Goal: Task Accomplishment & Management: Use online tool/utility

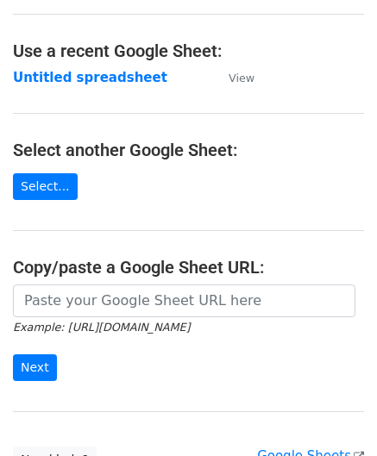
scroll to position [172, 0]
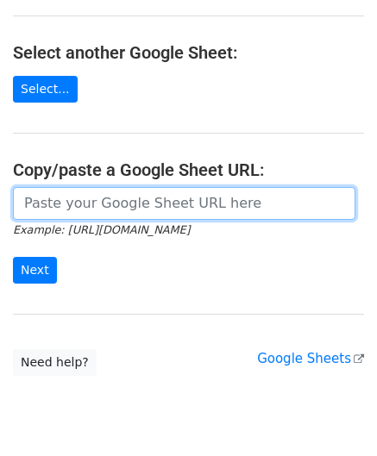
click at [78, 195] on input "url" at bounding box center [184, 203] width 342 height 33
paste input "[URL][DOMAIN_NAME]"
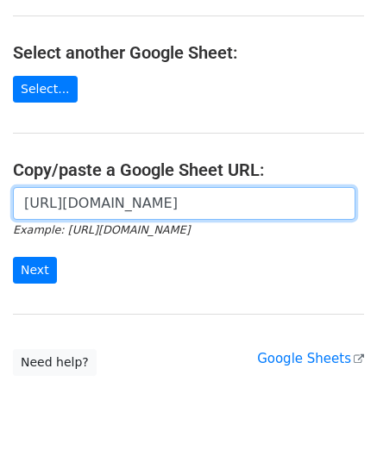
scroll to position [0, 365]
type input "[URL][DOMAIN_NAME]"
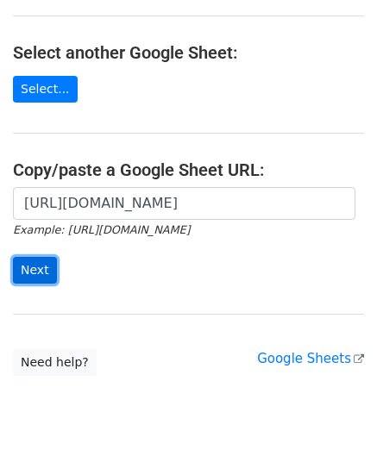
click at [41, 271] on input "Next" at bounding box center [35, 270] width 44 height 27
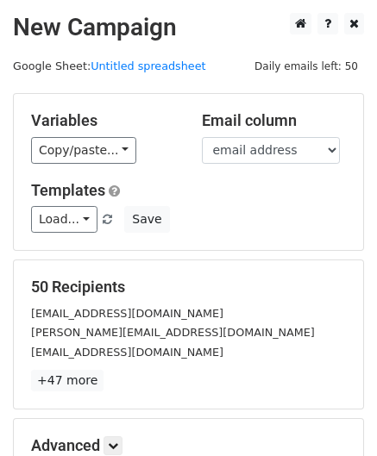
scroll to position [210, 0]
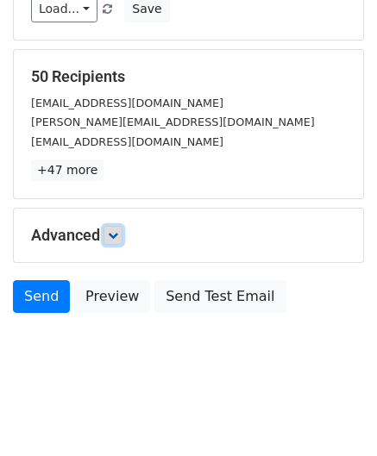
drag, startPoint x: 114, startPoint y: 233, endPoint x: 121, endPoint y: 240, distance: 10.4
click at [114, 233] on icon at bounding box center [113, 235] width 10 height 10
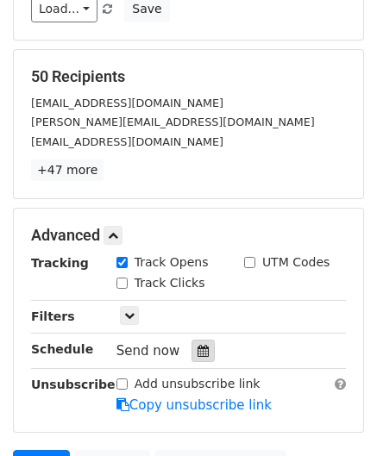
click at [197, 345] on icon at bounding box center [202, 351] width 11 height 12
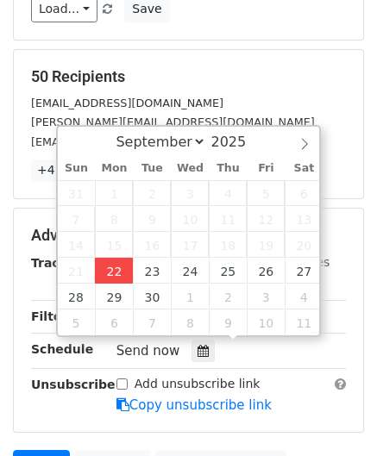
type input "2025-09-22 12:00"
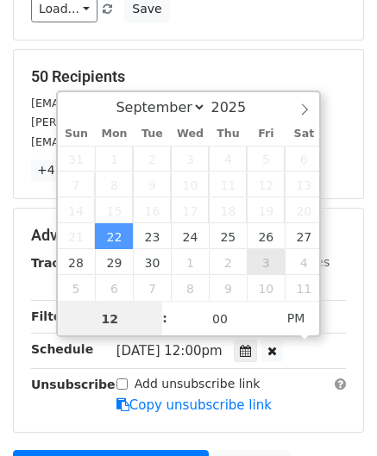
paste input "Hour"
type input "2"
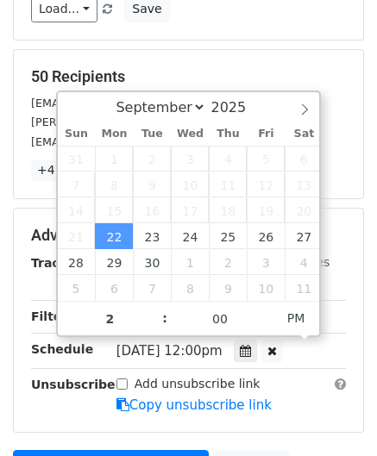
type input "2025-09-22 14:00"
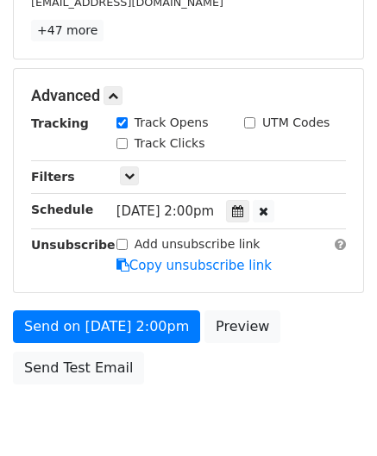
scroll to position [419, 0]
